Goal: Task Accomplishment & Management: Use online tool/utility

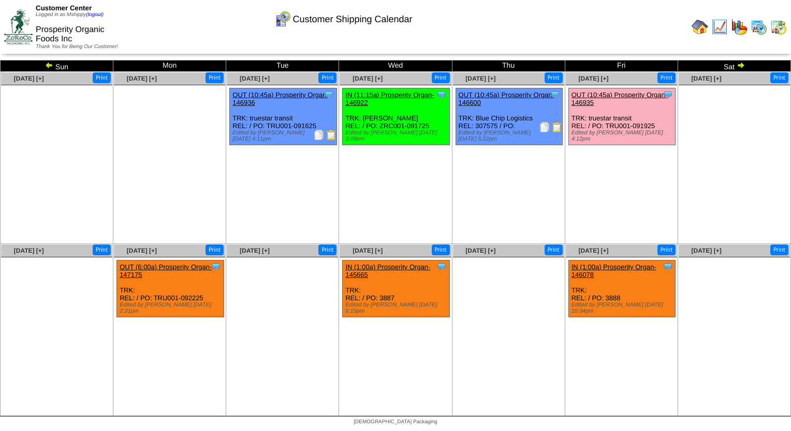
click at [437, 169] on ul "Clone Item IN (11:15a) Prosperity Organ-146922 Prosperity Organic Foods Inc Sch…" at bounding box center [394, 165] width 111 height 155
click at [758, 30] on img at bounding box center [758, 27] width 17 height 17
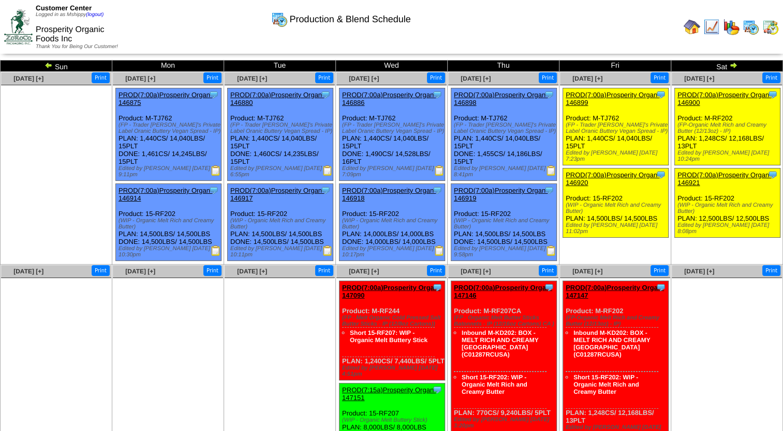
click at [45, 65] on img at bounding box center [48, 65] width 8 height 8
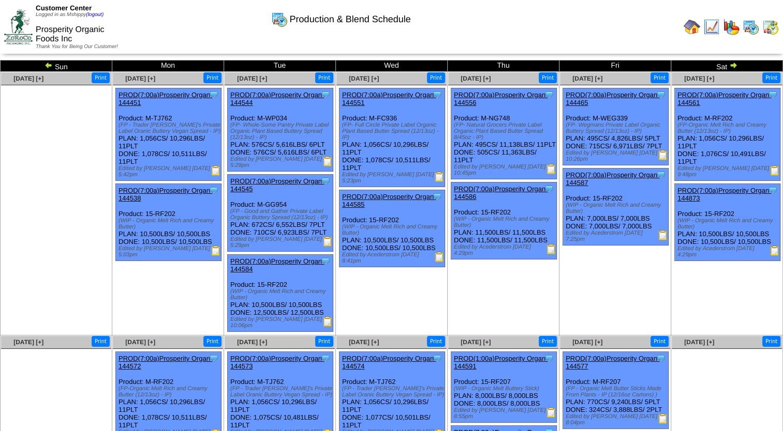
click at [331, 161] on img at bounding box center [327, 161] width 10 height 10
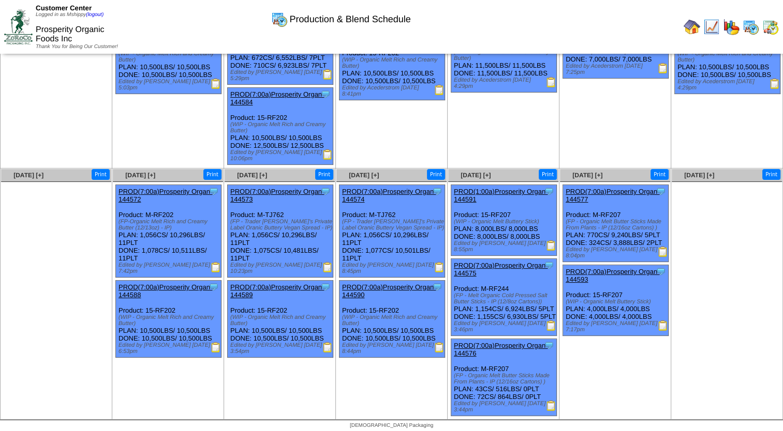
scroll to position [176, 0]
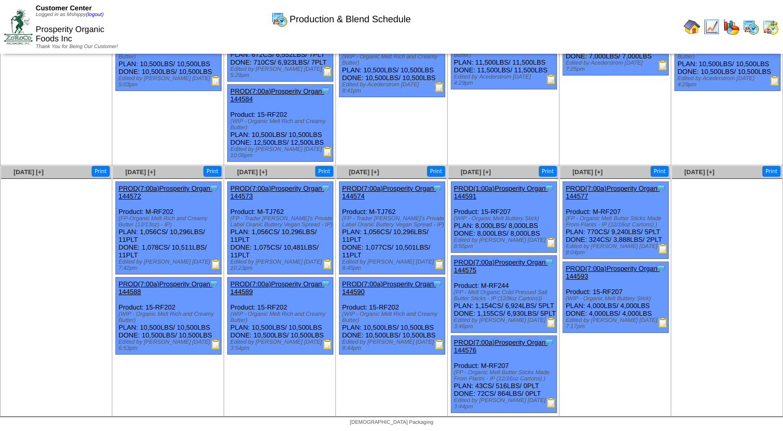
click at [772, 24] on img at bounding box center [770, 27] width 17 height 17
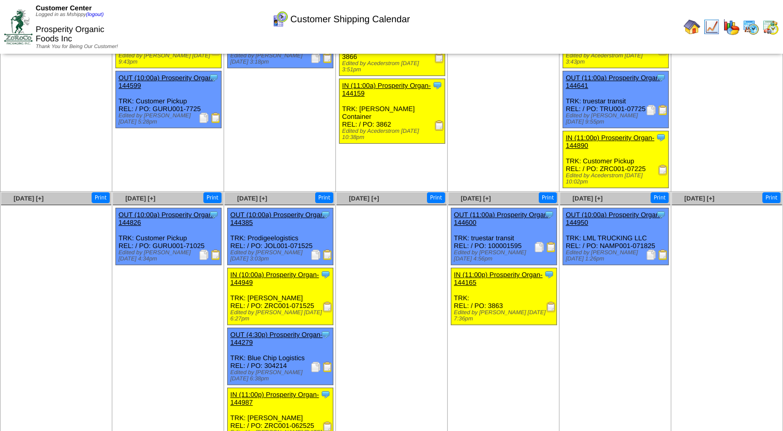
scroll to position [80, 0]
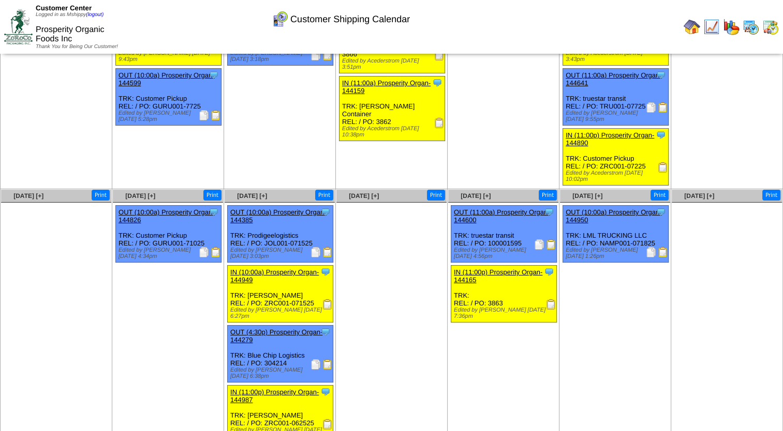
click at [329, 247] on img at bounding box center [327, 252] width 10 height 10
